Goal: Find specific page/section: Find specific page/section

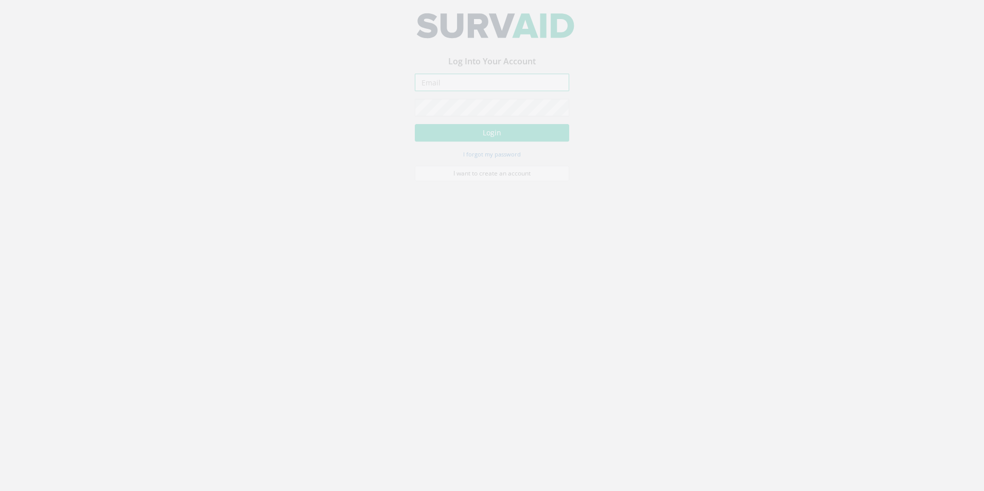
click at [463, 89] on input "email" at bounding box center [492, 90] width 154 height 18
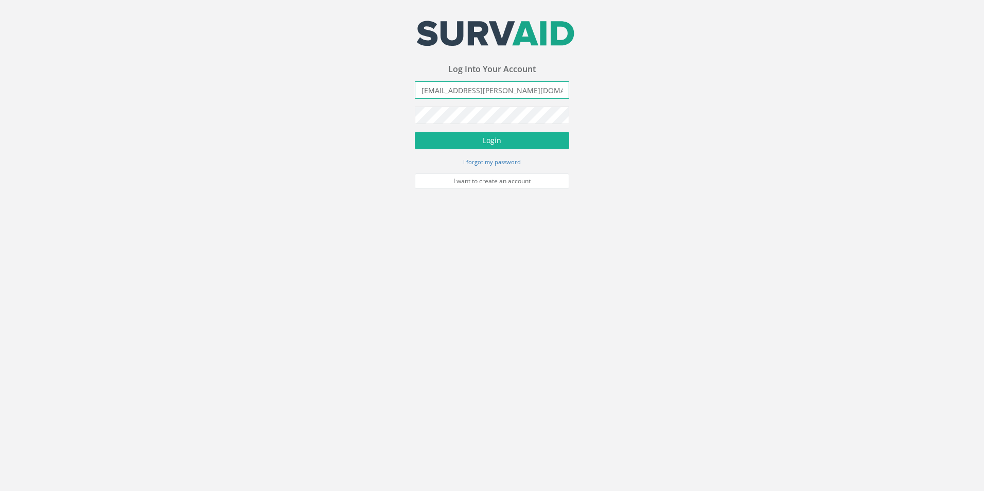
type input "[EMAIL_ADDRESS][PERSON_NAME][DOMAIN_NAME]"
click at [415, 132] on button "Login" at bounding box center [492, 141] width 154 height 18
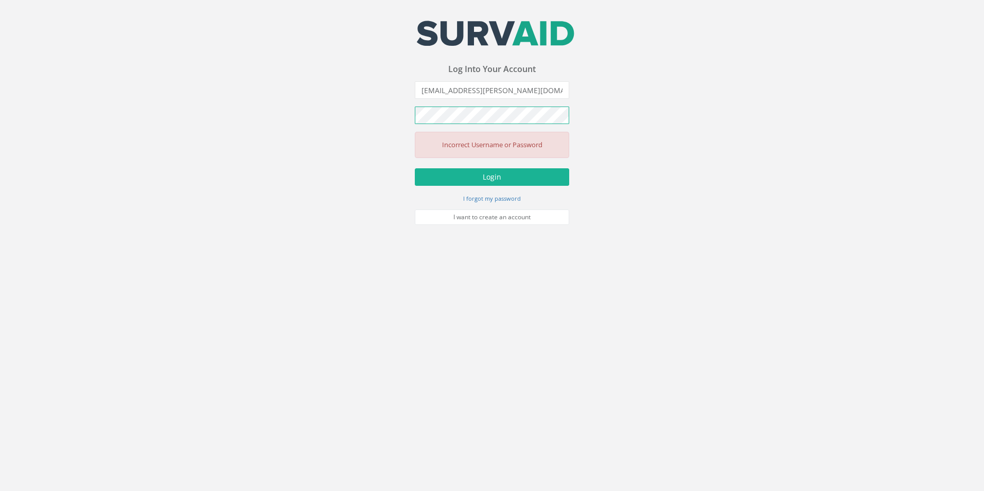
click at [415, 168] on button "Login" at bounding box center [492, 177] width 154 height 18
click at [506, 175] on button "Login" at bounding box center [492, 177] width 154 height 18
click at [475, 197] on small "I forgot my password" at bounding box center [492, 199] width 58 height 8
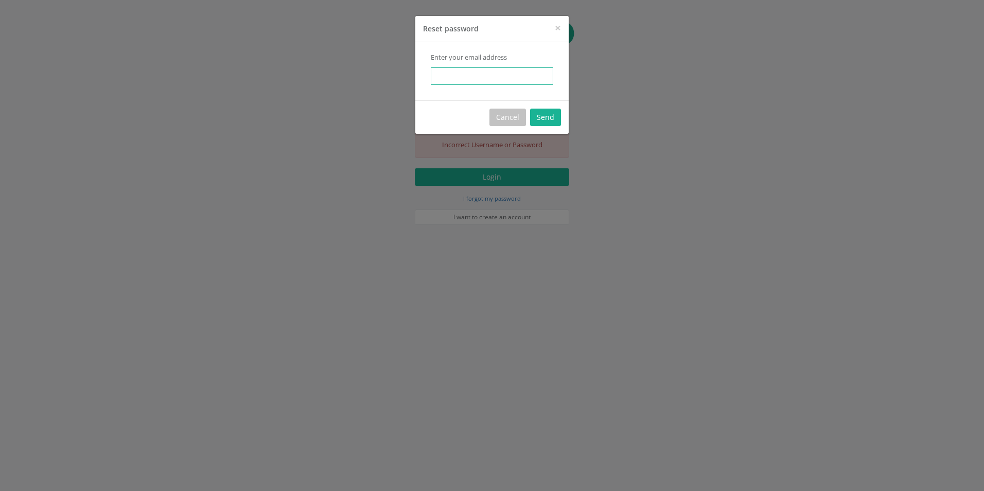
drag, startPoint x: 489, startPoint y: 79, endPoint x: 479, endPoint y: 79, distance: 9.8
click at [489, 79] on input "email" at bounding box center [492, 76] width 123 height 18
type input "s"
type input "[EMAIL_ADDRESS][PERSON_NAME][DOMAIN_NAME]"
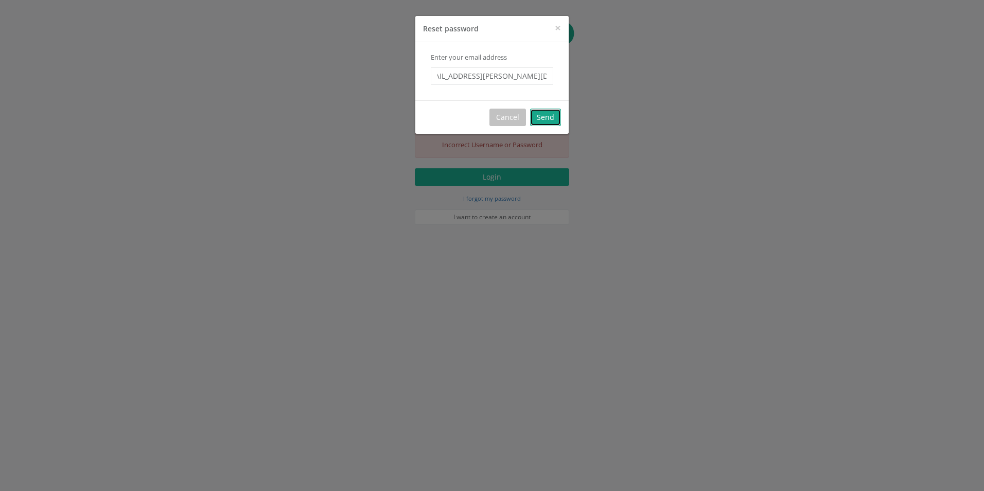
click at [548, 117] on button "Send" at bounding box center [545, 118] width 31 height 18
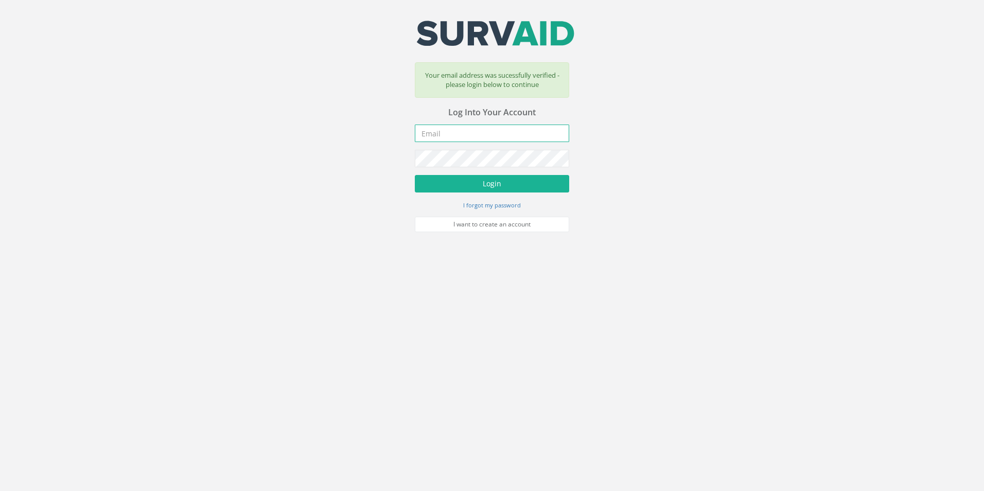
click at [526, 135] on input "email" at bounding box center [492, 134] width 154 height 18
click at [525, 135] on input "email" at bounding box center [492, 134] width 154 height 18
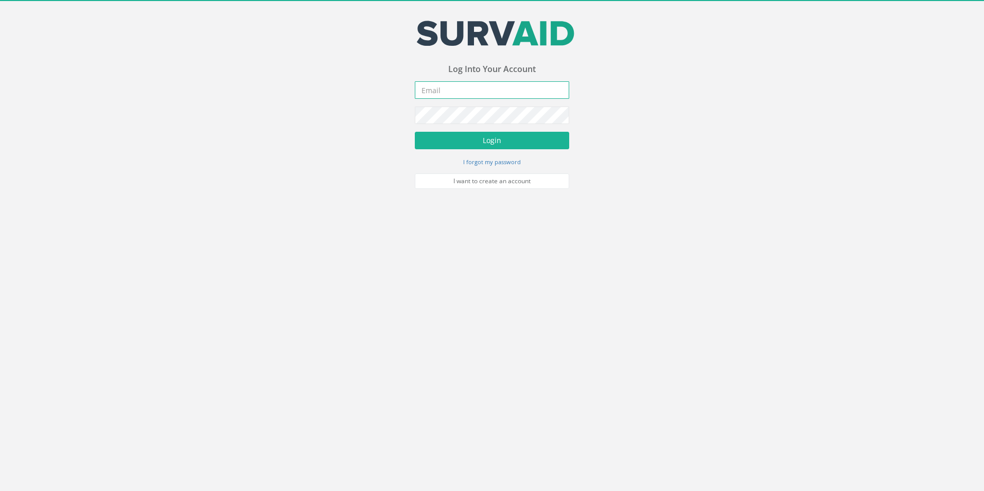
click at [487, 90] on input "email" at bounding box center [492, 90] width 154 height 18
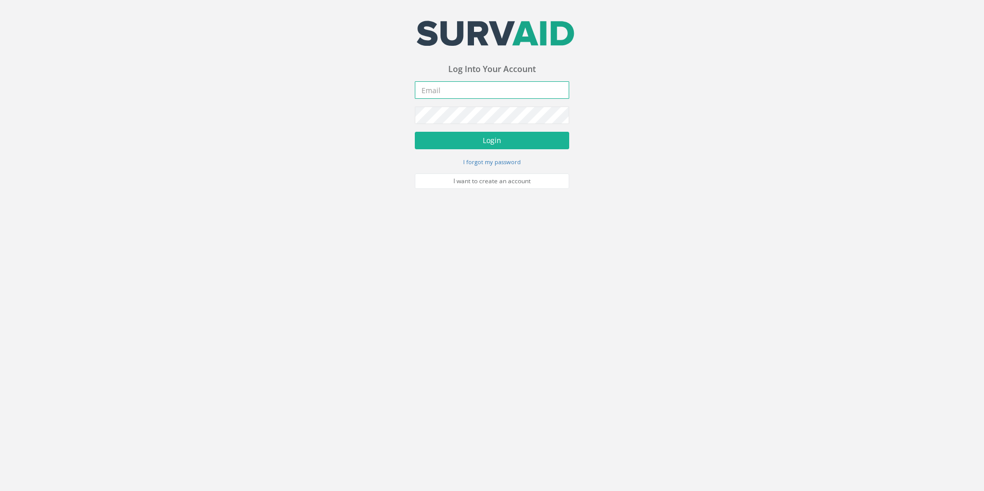
click at [487, 90] on input "email" at bounding box center [492, 90] width 154 height 18
click at [480, 90] on input "email" at bounding box center [492, 90] width 154 height 18
type input "s"
type input "[EMAIL_ADDRESS][PERSON_NAME][DOMAIN_NAME]"
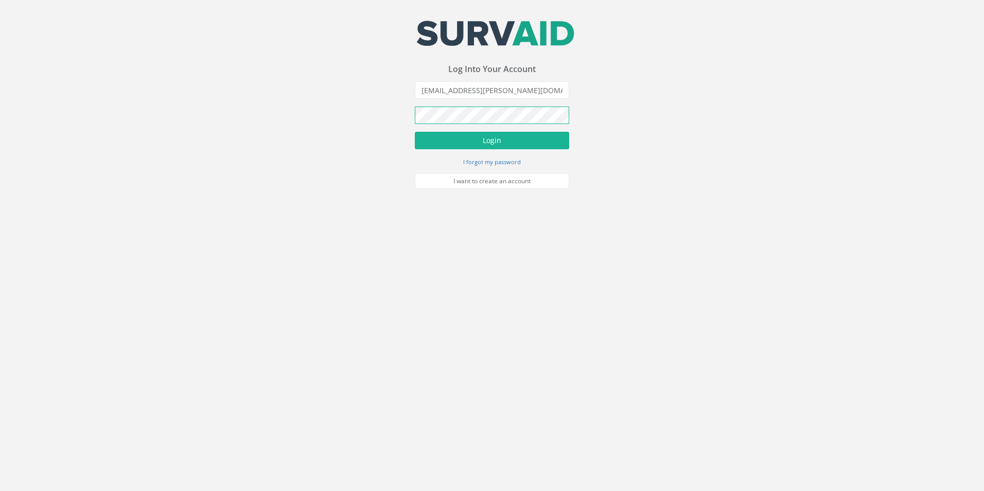
click at [415, 132] on button "Login" at bounding box center [492, 141] width 154 height 18
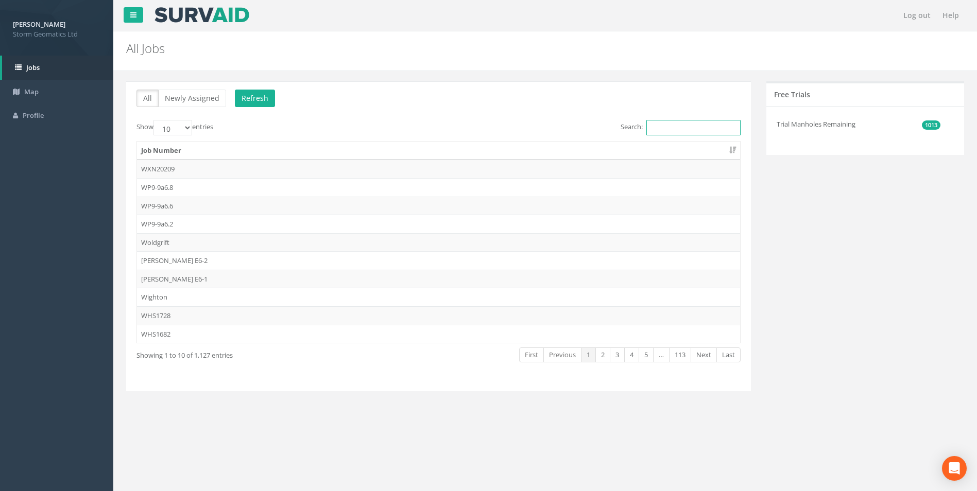
click at [674, 129] on input "Search:" at bounding box center [693, 127] width 94 height 15
click at [672, 130] on input "Search:" at bounding box center [693, 127] width 94 height 15
click at [657, 128] on input "Search:" at bounding box center [693, 127] width 94 height 15
click at [685, 126] on input "25" at bounding box center [693, 127] width 94 height 15
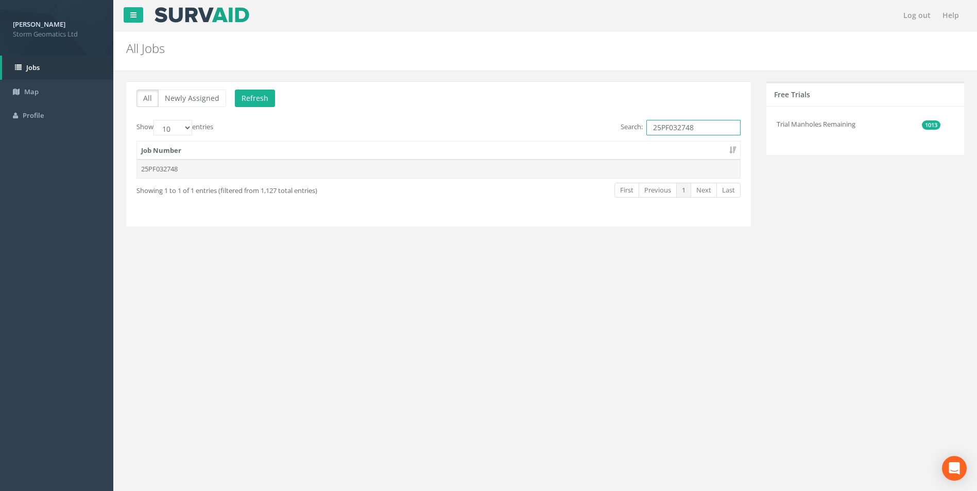
type input "25PF032748"
click at [162, 171] on td "25PF032748" at bounding box center [438, 169] width 603 height 19
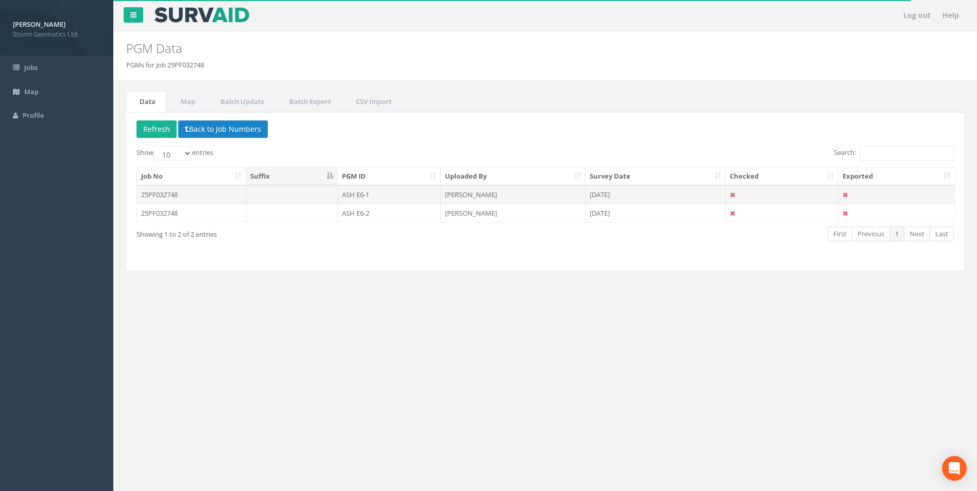
click at [188, 197] on td "25PF032748" at bounding box center [191, 194] width 109 height 19
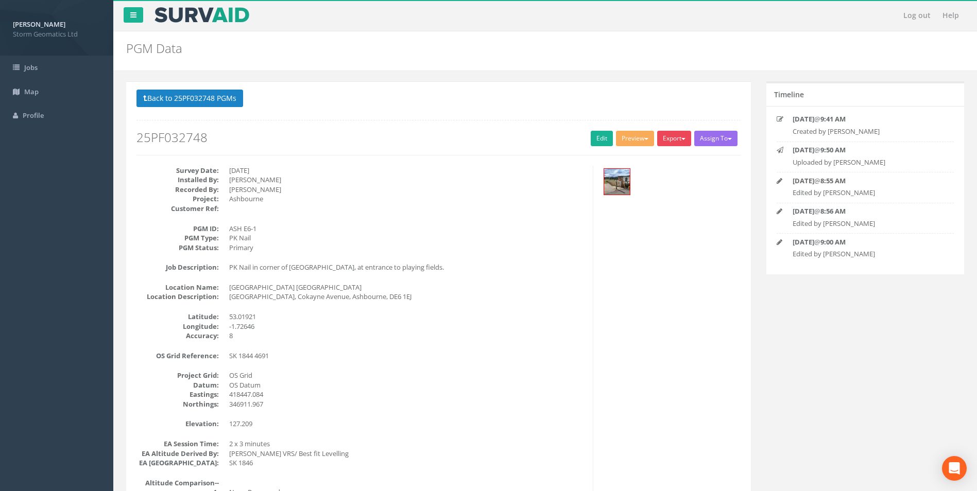
click at [686, 142] on button "Export" at bounding box center [674, 138] width 34 height 15
click at [645, 141] on button "Preview" at bounding box center [635, 138] width 38 height 15
click at [707, 205] on div "Survey Date: 27/08/2025 Installed By: Taylor wilson Recorded By: Taylor Wilson …" at bounding box center [438, 396] width 619 height 460
click at [631, 136] on button "Preview" at bounding box center [635, 138] width 38 height 15
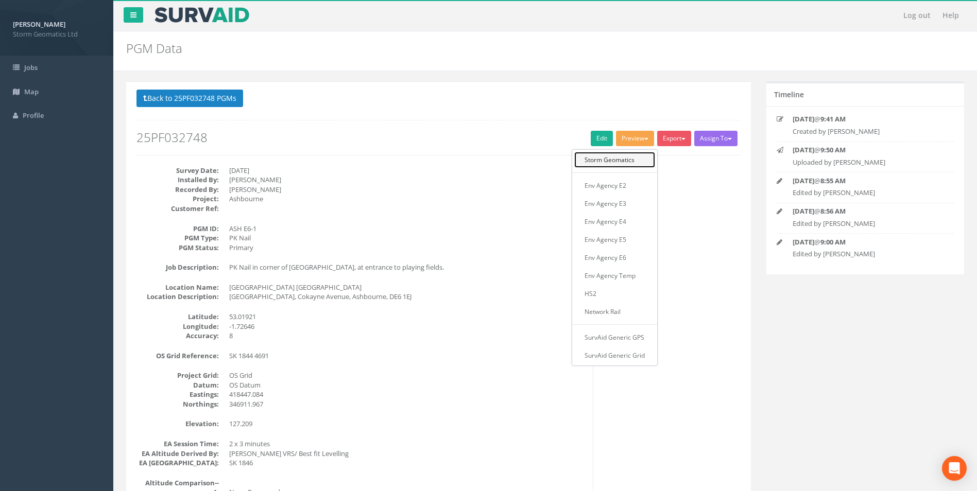
click at [629, 161] on link "Storm Geomatics" at bounding box center [614, 160] width 81 height 16
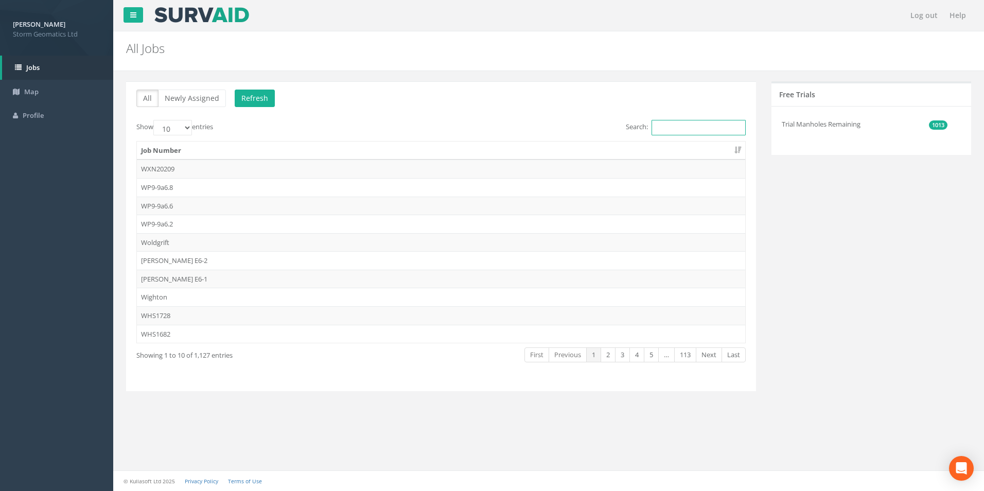
click at [682, 132] on input "Search:" at bounding box center [699, 127] width 94 height 15
type input "A"
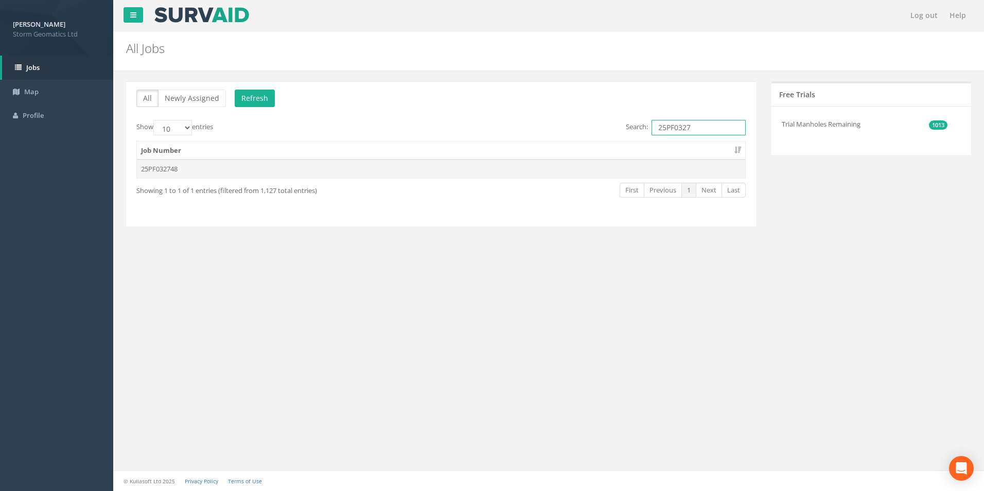
type input "25PF0327"
click at [264, 170] on td "25PF032748" at bounding box center [441, 169] width 608 height 19
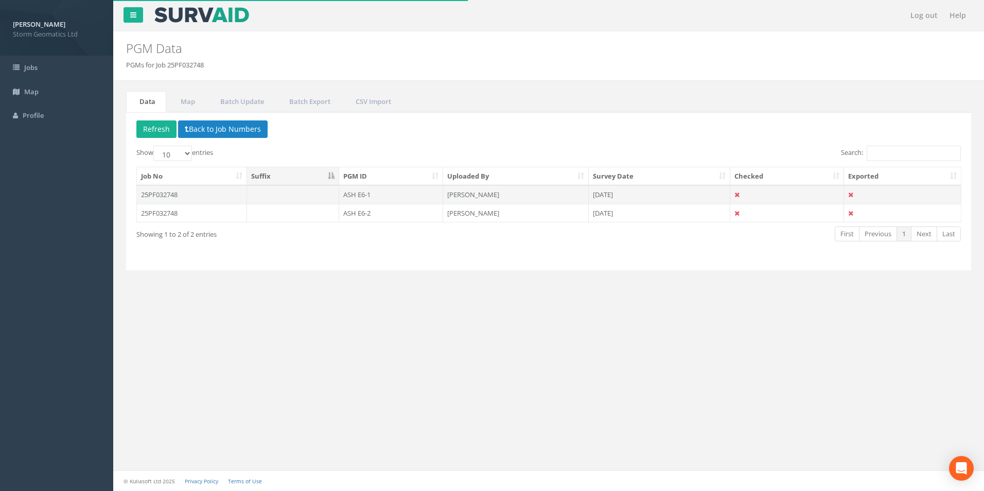
click at [233, 198] on td "25PF032748" at bounding box center [192, 194] width 110 height 19
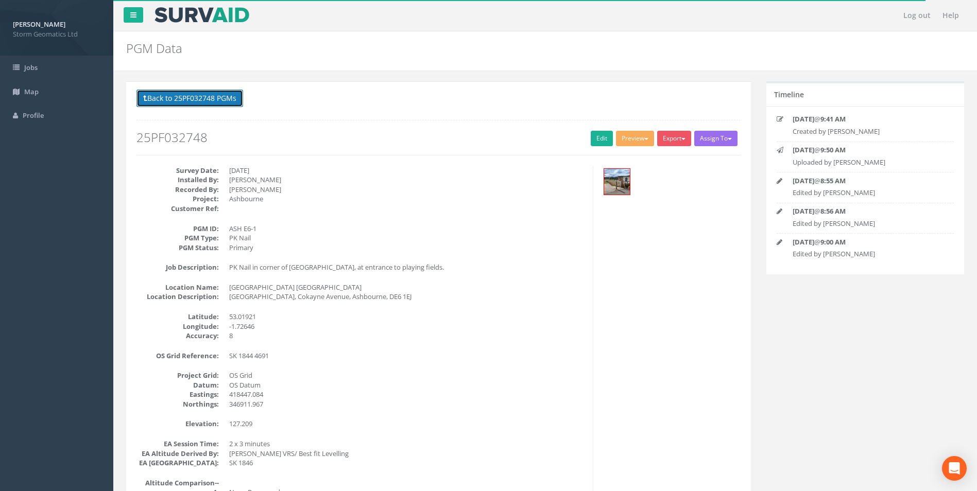
click at [202, 100] on button "Back to 25PF032748 PGMs" at bounding box center [189, 99] width 107 height 18
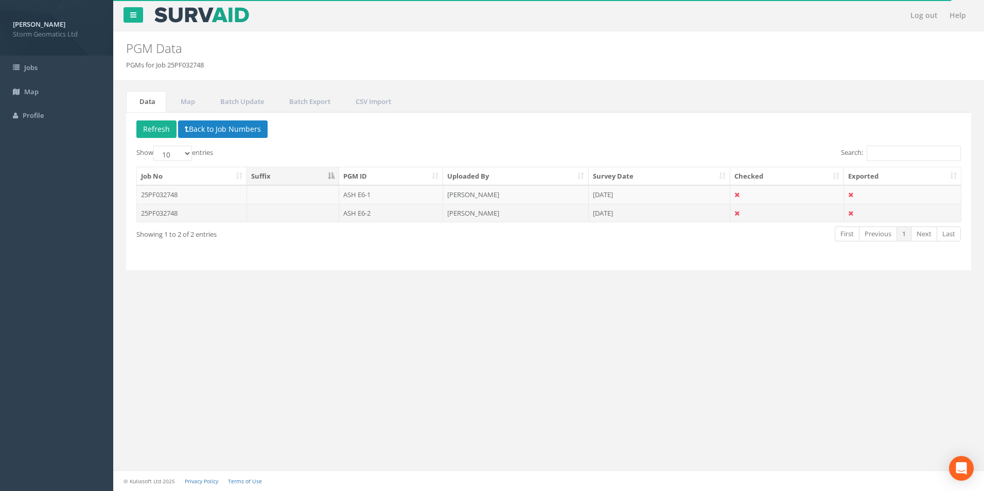
click at [195, 216] on td "25PF032748" at bounding box center [192, 213] width 110 height 19
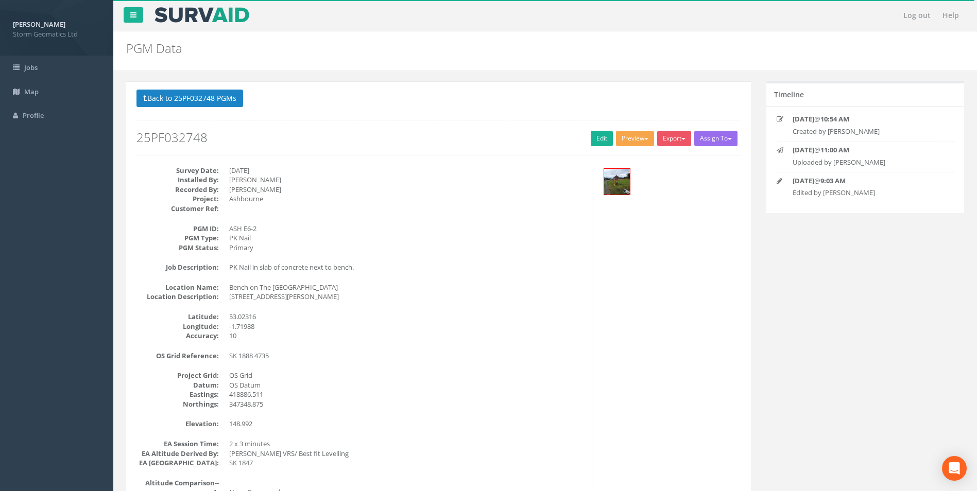
click at [631, 141] on button "Preview" at bounding box center [635, 138] width 38 height 15
click at [659, 141] on button "Export" at bounding box center [674, 138] width 34 height 15
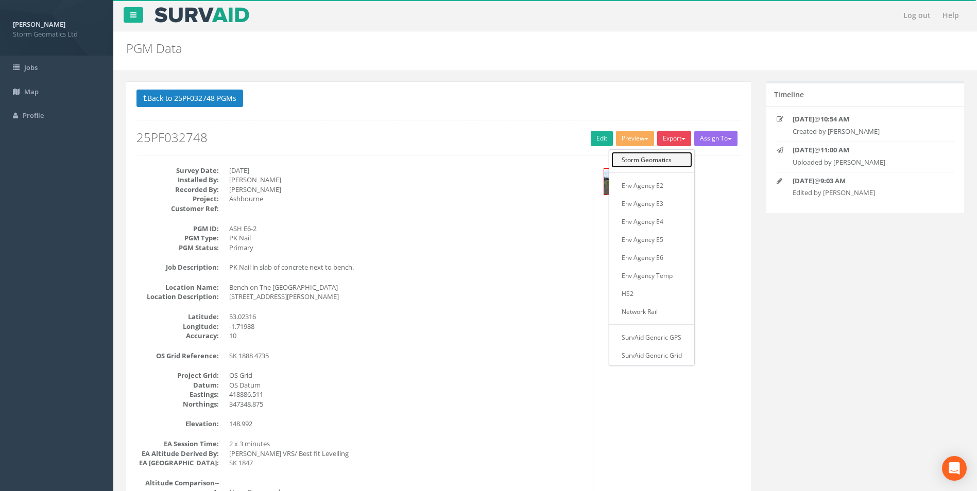
click at [659, 158] on link "Storm Geomatics" at bounding box center [651, 160] width 81 height 16
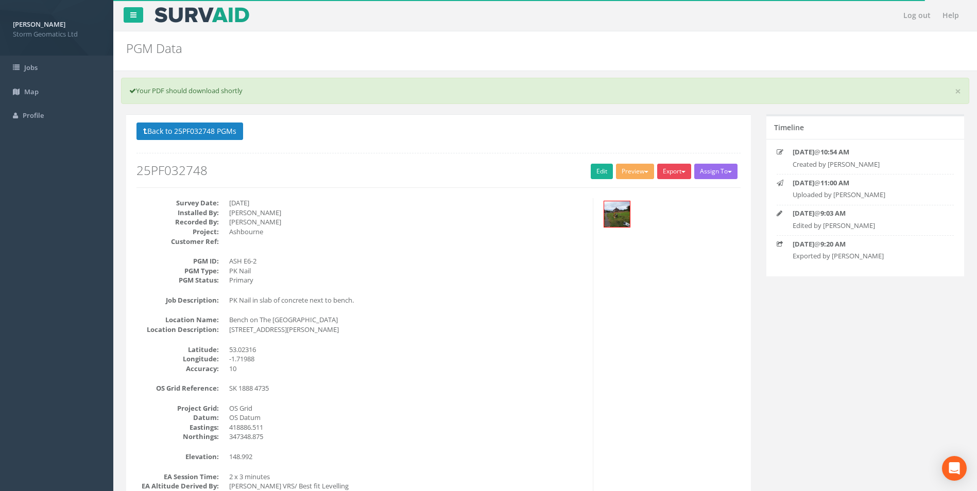
click at [668, 166] on button "Export" at bounding box center [674, 171] width 34 height 15
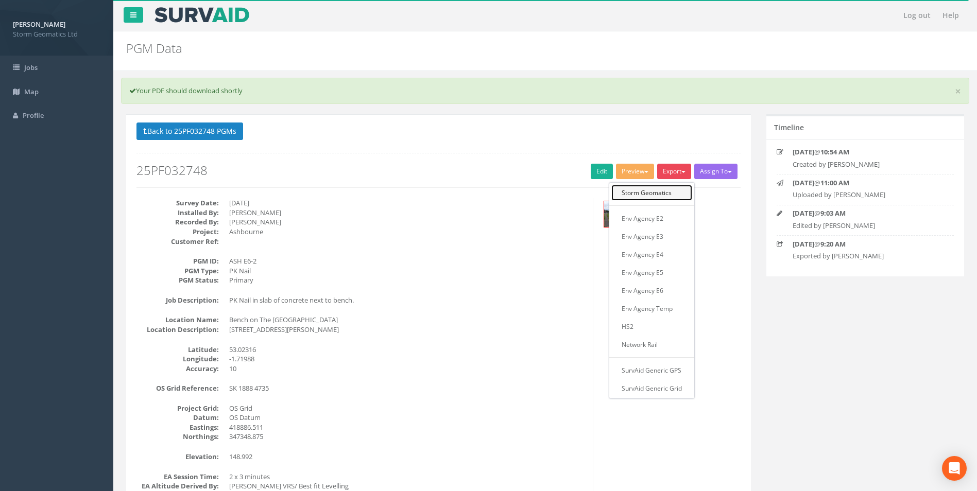
click at [665, 196] on link "Storm Geomatics" at bounding box center [651, 193] width 81 height 16
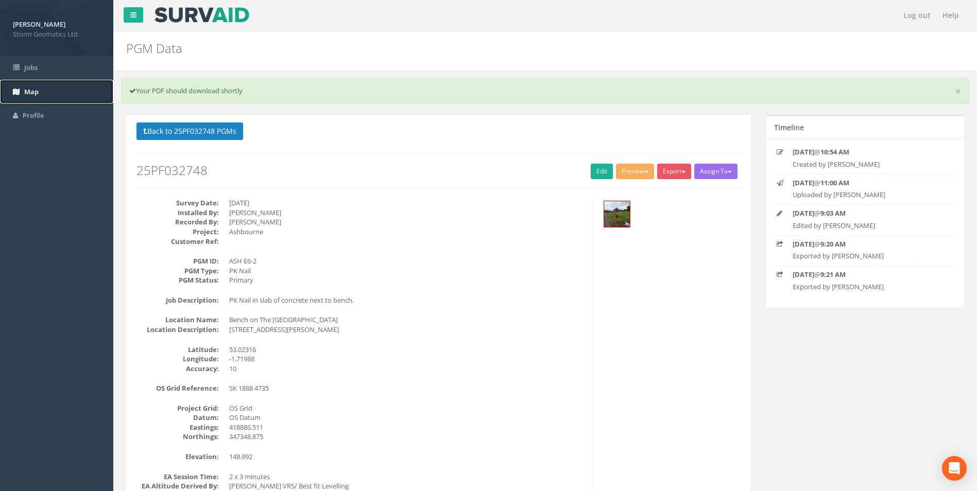
click at [49, 94] on link "Map" at bounding box center [56, 92] width 113 height 24
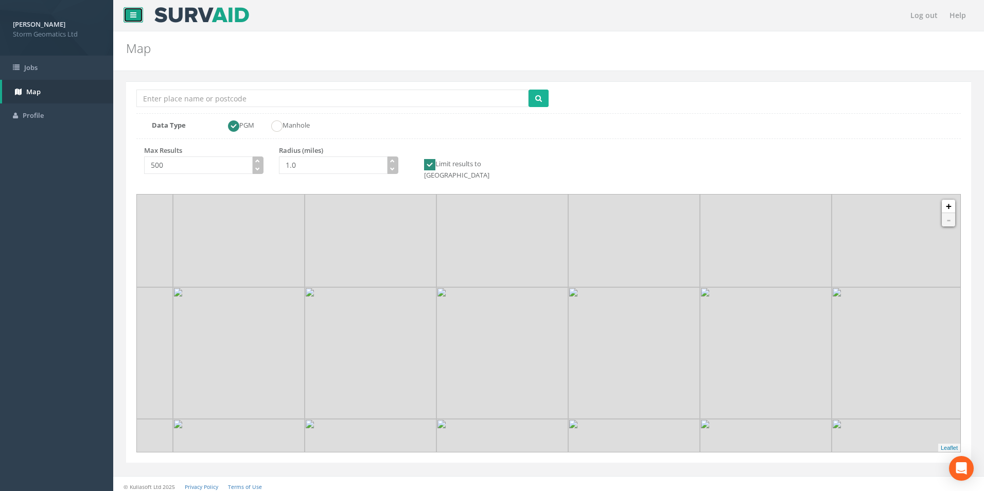
click at [138, 17] on link at bounding box center [134, 14] width 20 height 15
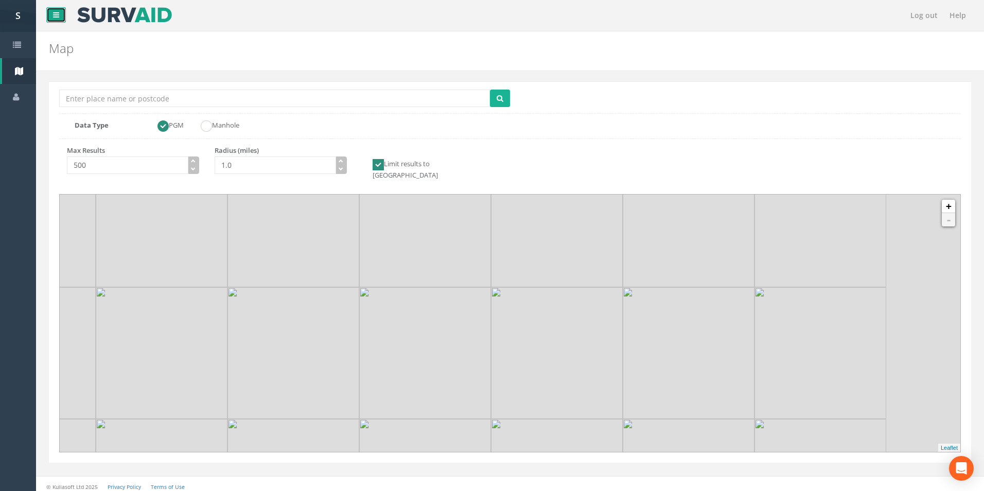
click at [53, 12] on link at bounding box center [56, 14] width 20 height 15
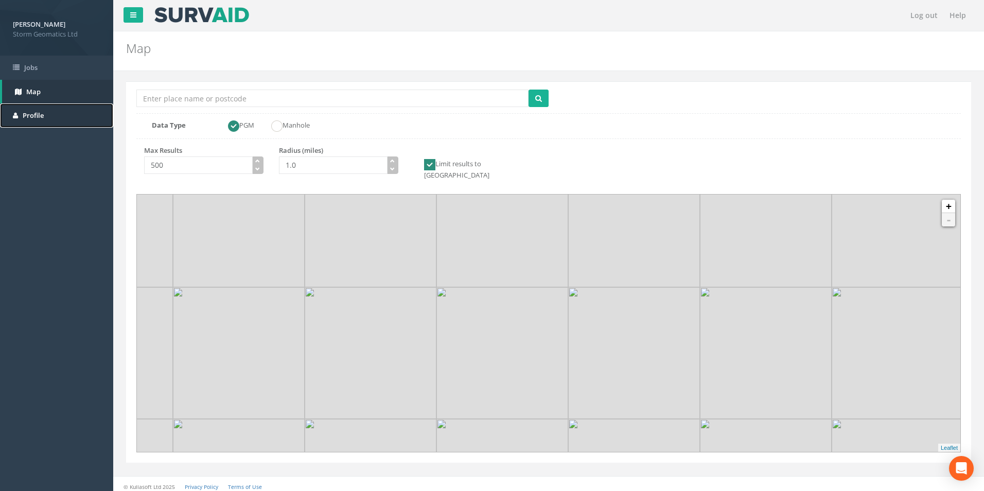
click at [51, 111] on link "Profile" at bounding box center [56, 115] width 113 height 24
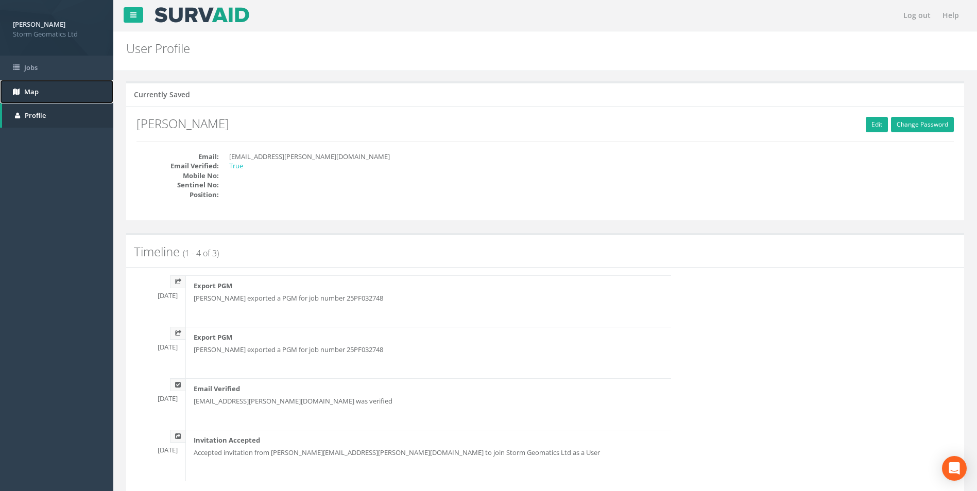
click at [39, 94] on link "Map" at bounding box center [56, 92] width 113 height 24
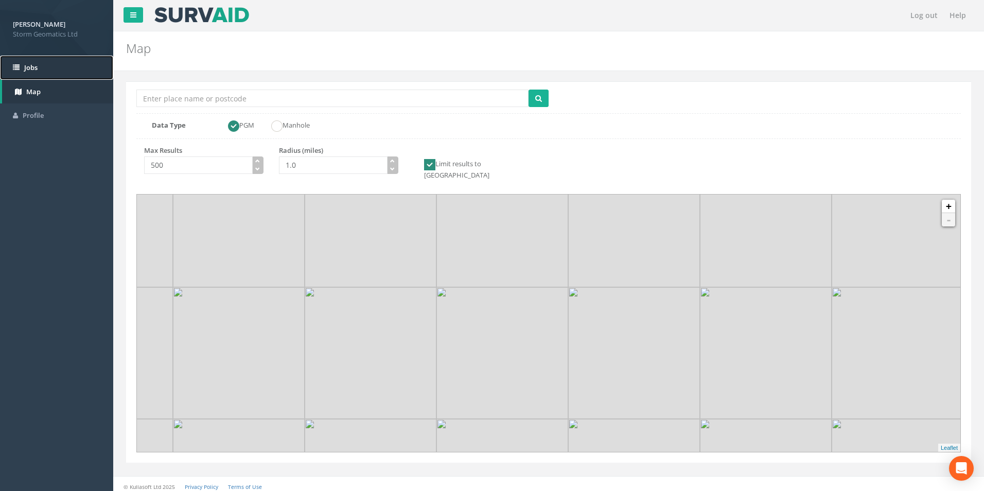
click at [44, 63] on link "Jobs" at bounding box center [56, 68] width 113 height 24
